Goal: Use online tool/utility: Utilize a website feature to perform a specific function

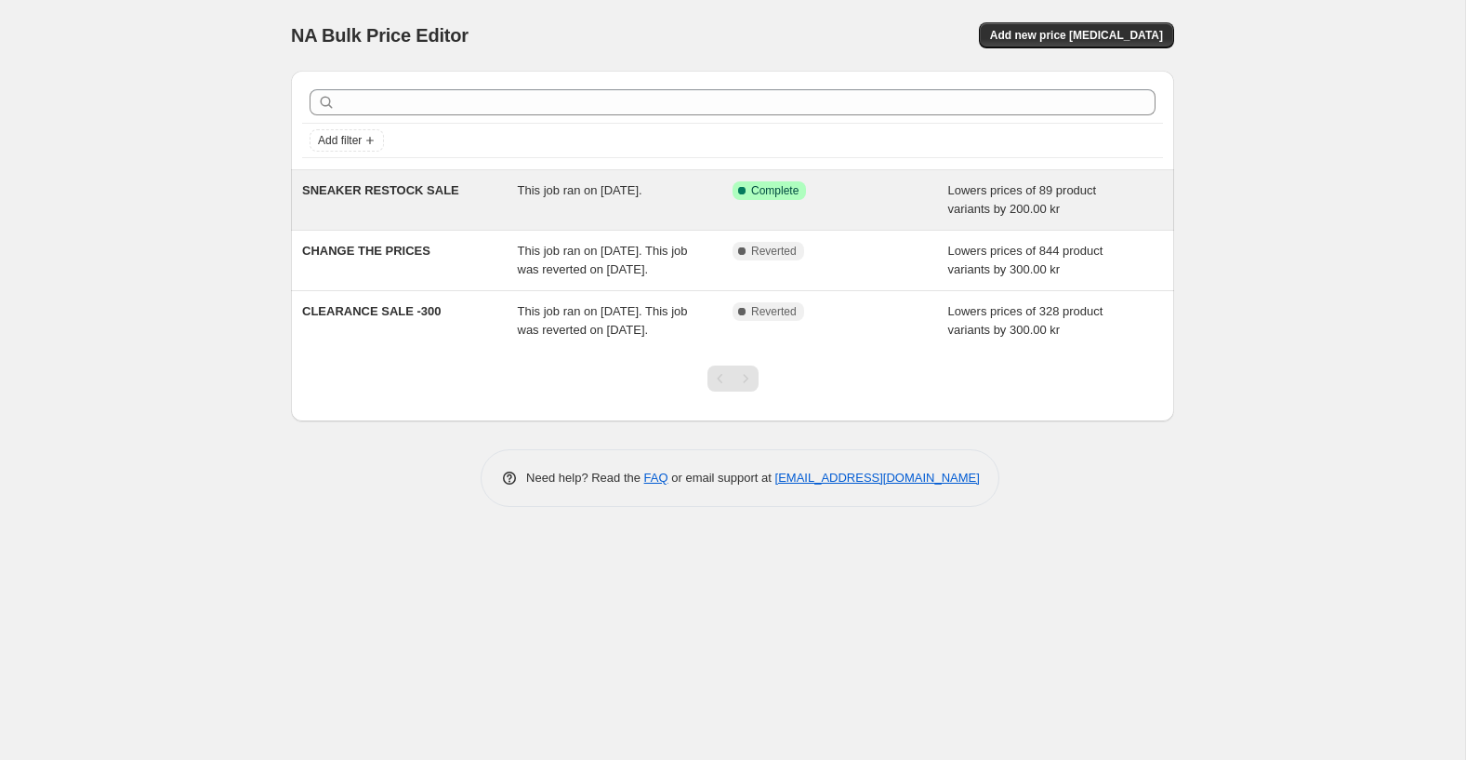
click at [453, 193] on span "SNEAKER RESTOCK SALE" at bounding box center [380, 190] width 157 height 14
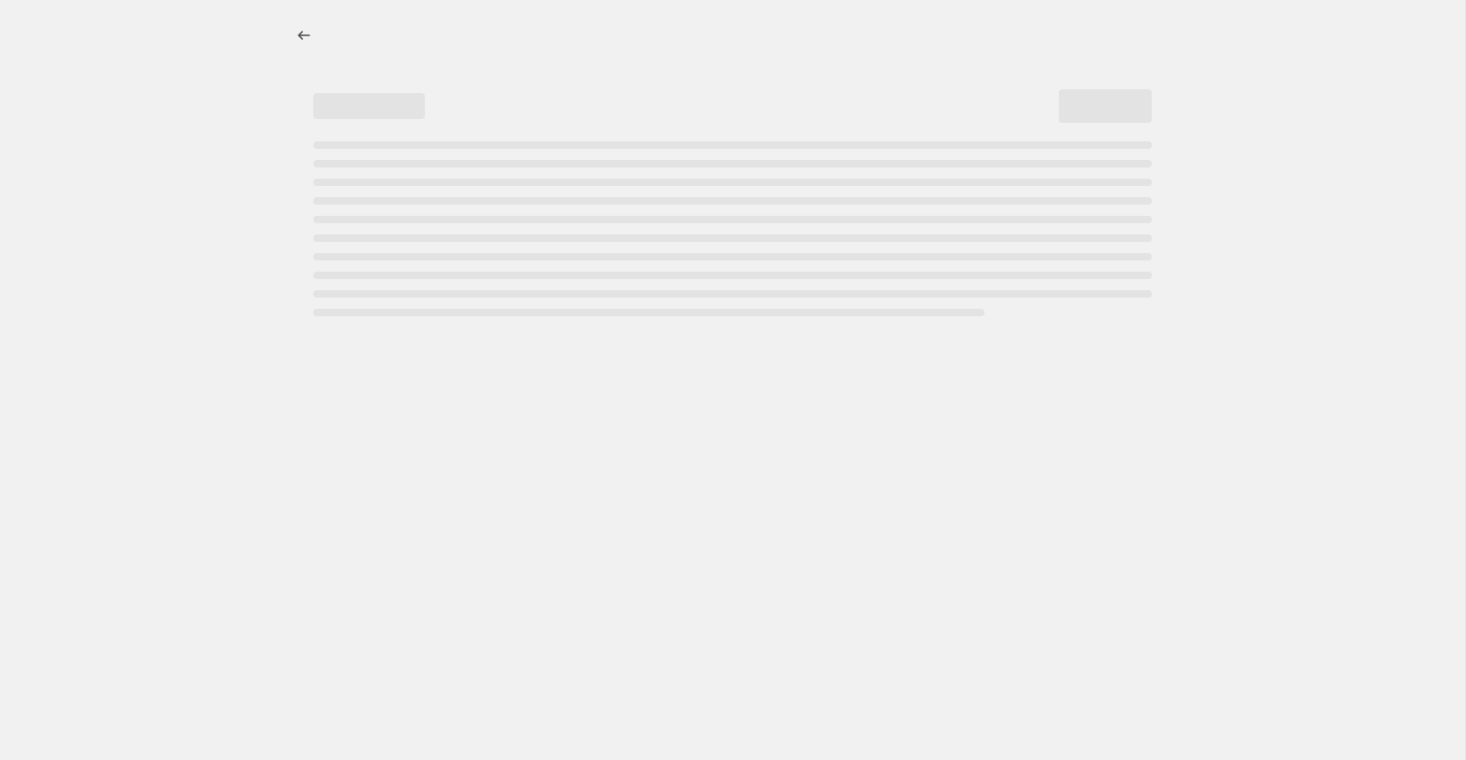
select select "by"
select select "product_status"
select select "collection"
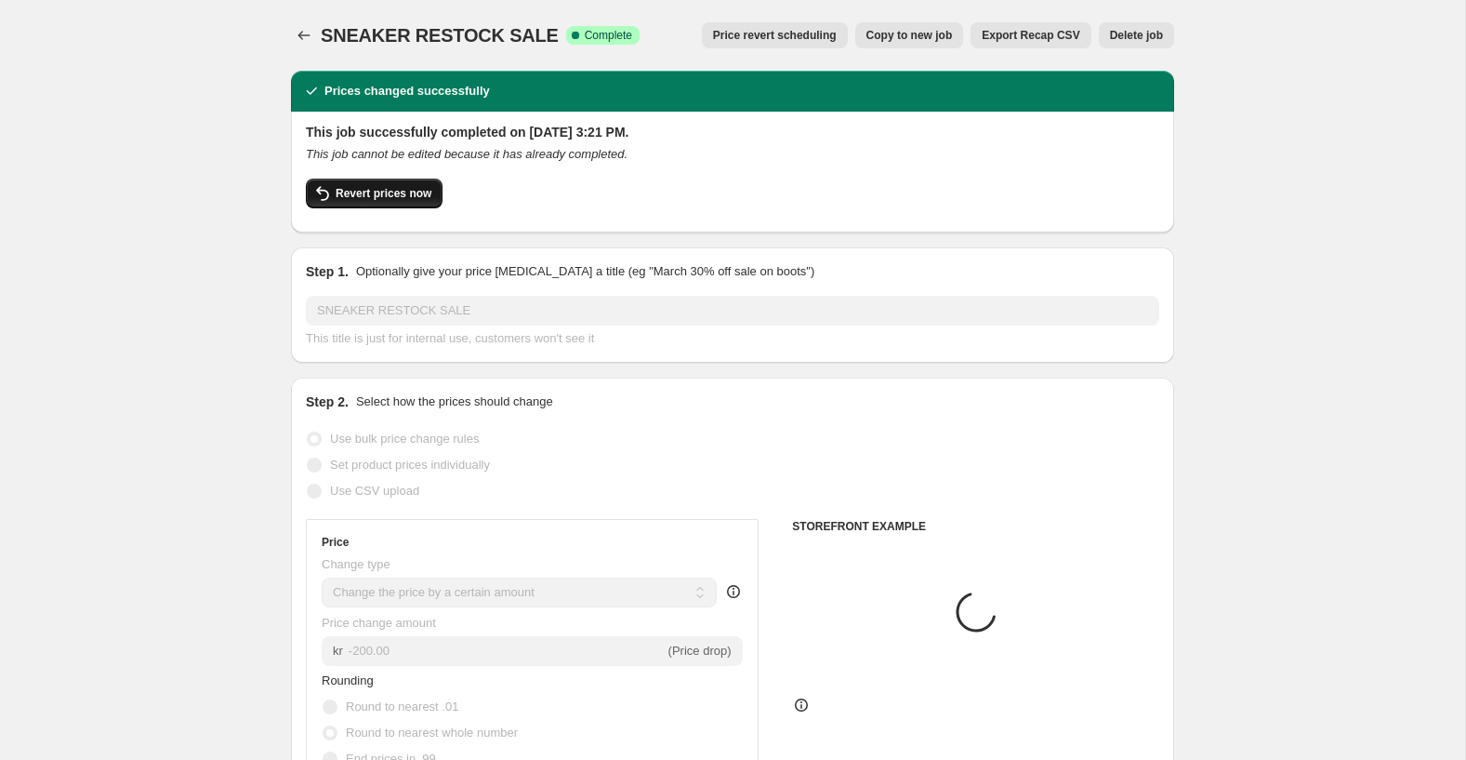
click at [384, 201] on button "Revert prices now" at bounding box center [374, 194] width 137 height 30
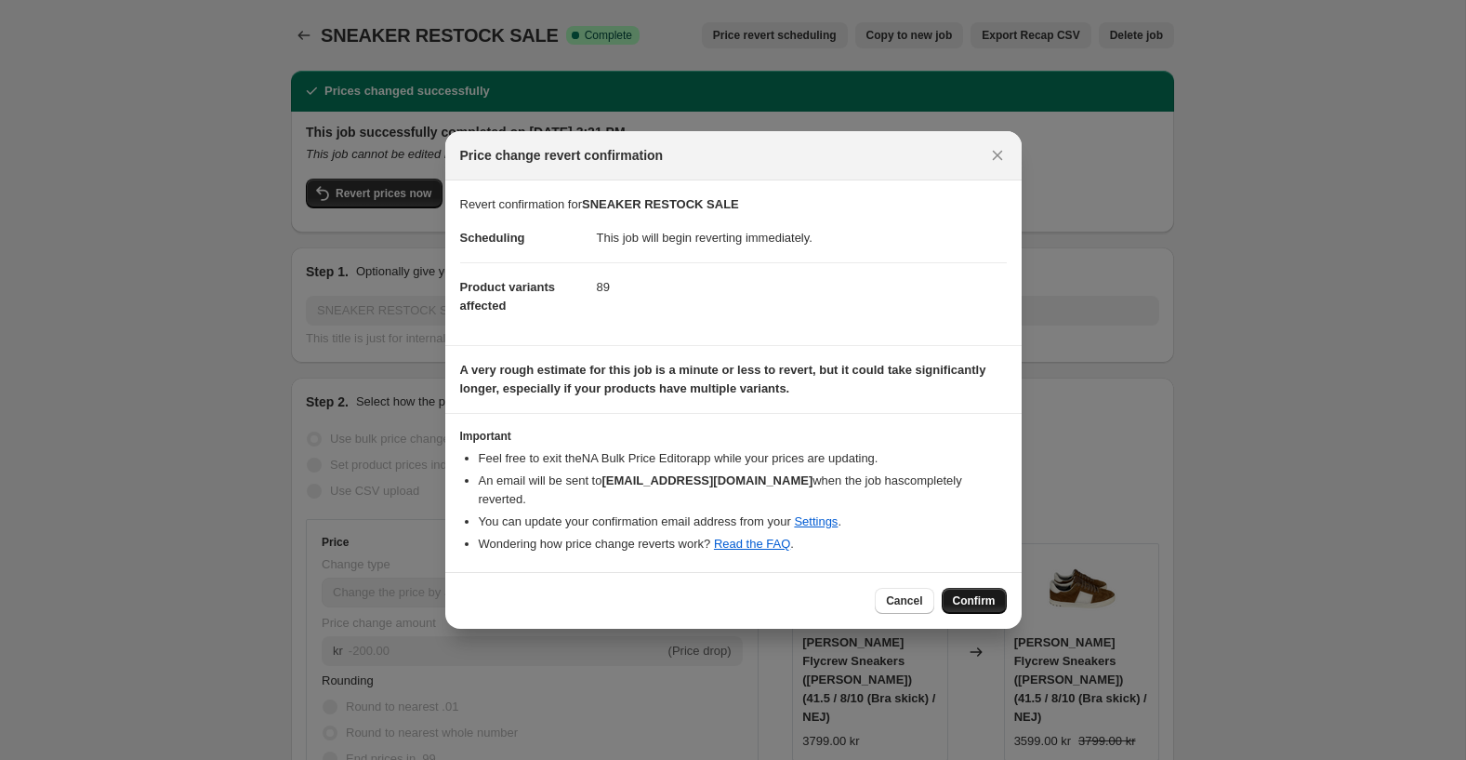
click at [971, 593] on span "Confirm" at bounding box center [974, 600] width 43 height 15
